Goal: Find specific page/section: Find specific page/section

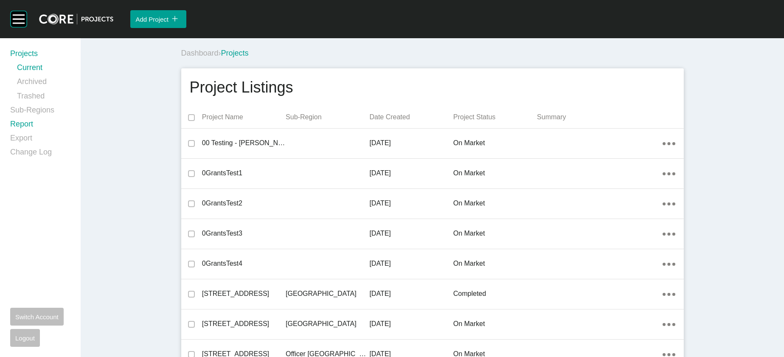
click at [18, 133] on link "Report" at bounding box center [40, 126] width 60 height 14
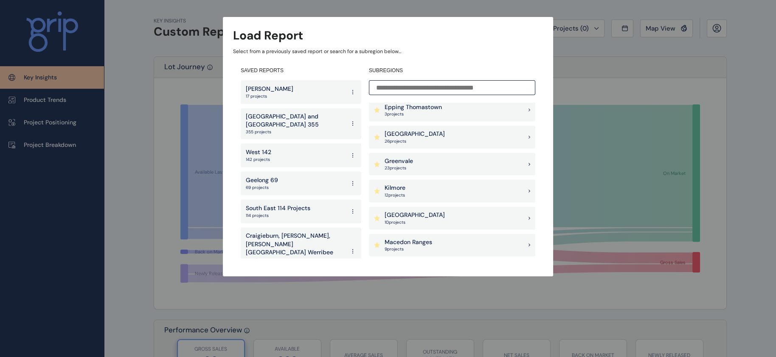
scroll to position [545, 0]
click at [465, 193] on div "Northern Geelong Precinct 9 project s" at bounding box center [452, 189] width 166 height 23
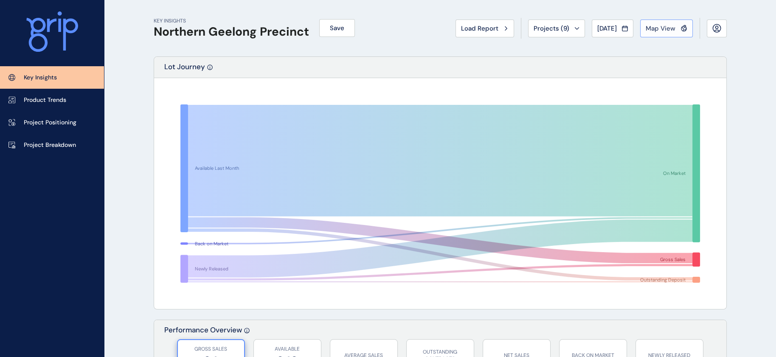
click at [645, 30] on span "Map View" at bounding box center [660, 28] width 30 height 8
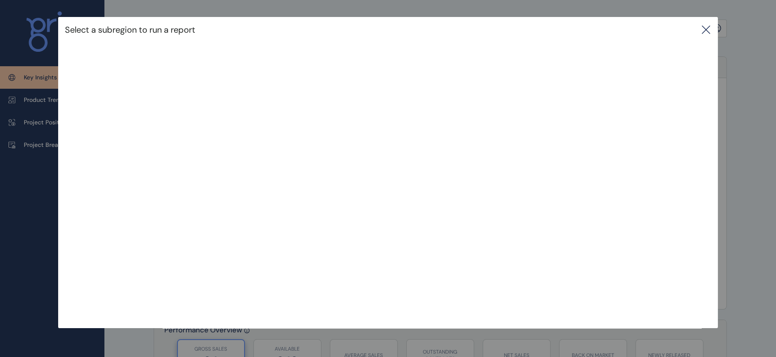
click at [708, 30] on icon at bounding box center [706, 30] width 8 height 8
